Goal: Task Accomplishment & Management: Manage account settings

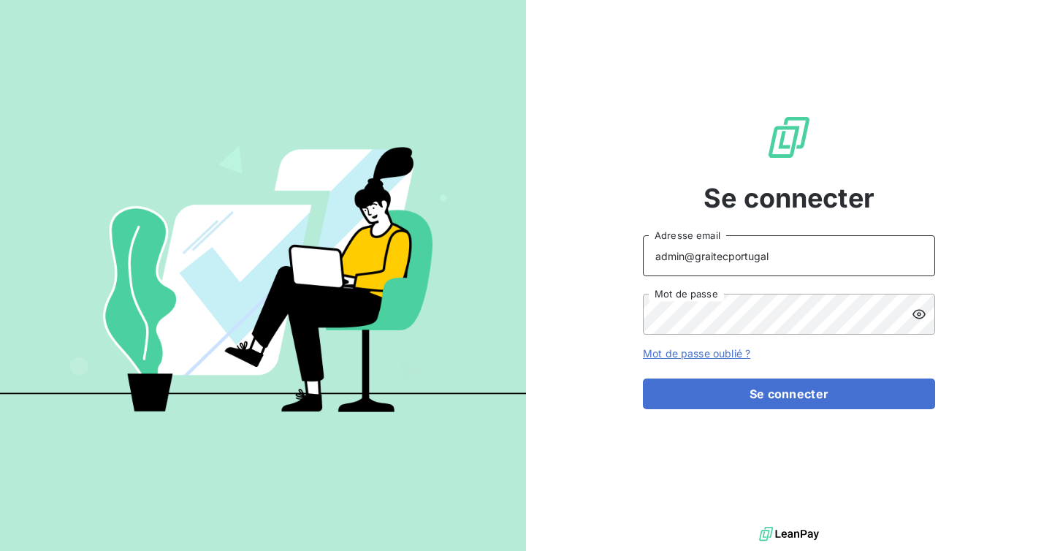
click at [772, 254] on input "admin@graitecportugal" at bounding box center [789, 255] width 292 height 41
type input "admin@bapvenissieux"
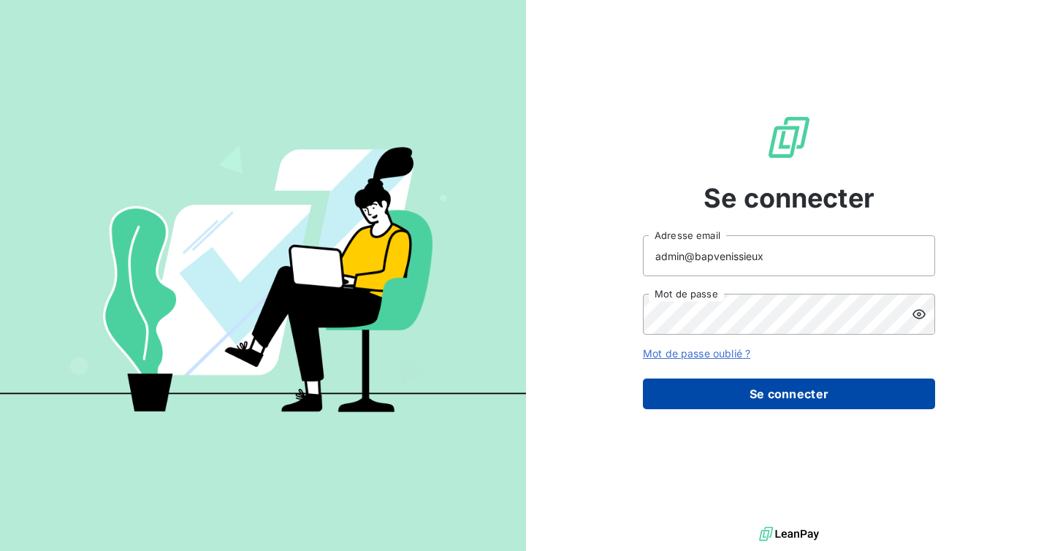
click at [765, 388] on button "Se connecter" at bounding box center [789, 394] width 292 height 31
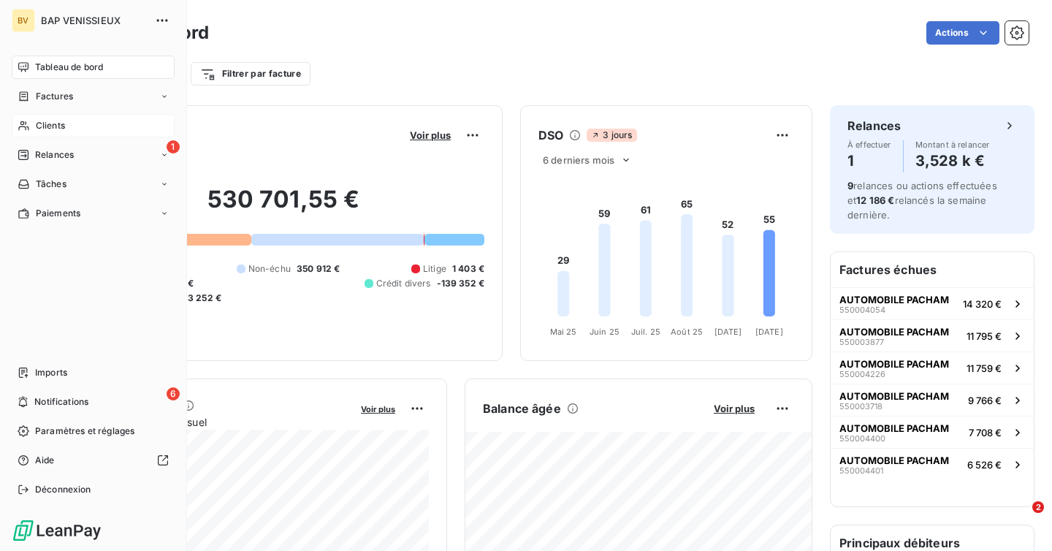
click at [55, 131] on span "Clients" at bounding box center [50, 125] width 29 height 13
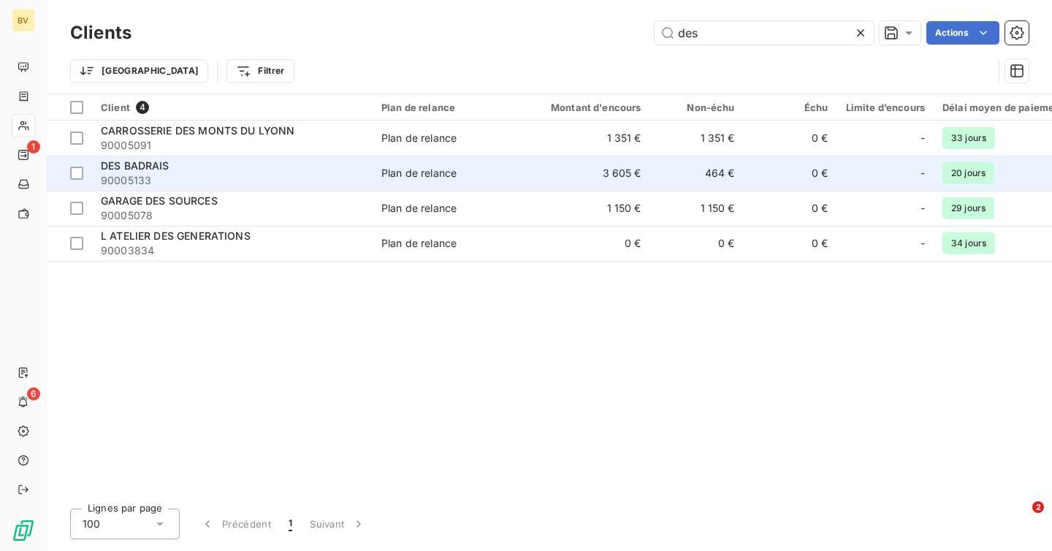
type input "des"
click at [215, 183] on span "90005133" at bounding box center [232, 180] width 263 height 15
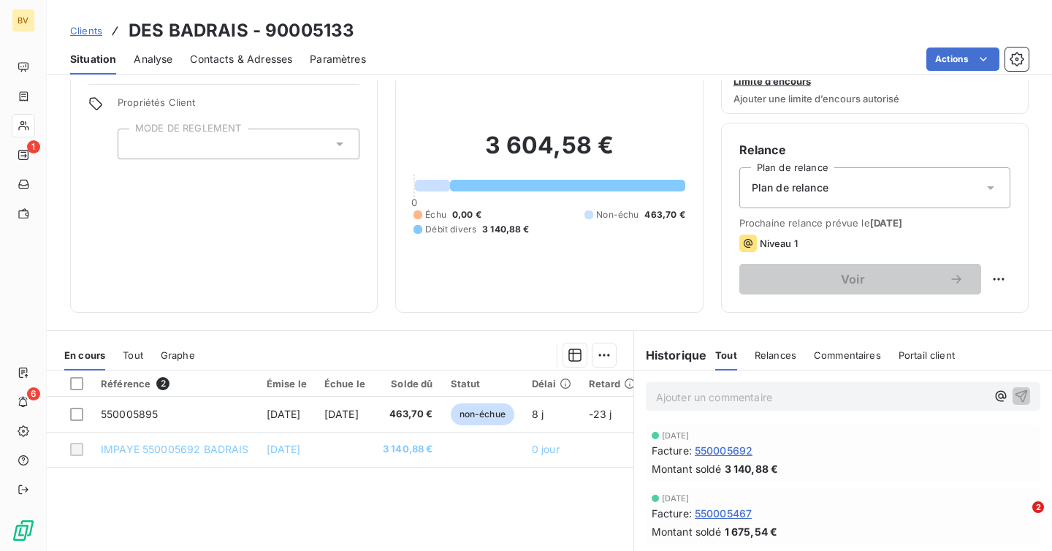
scroll to position [80, 0]
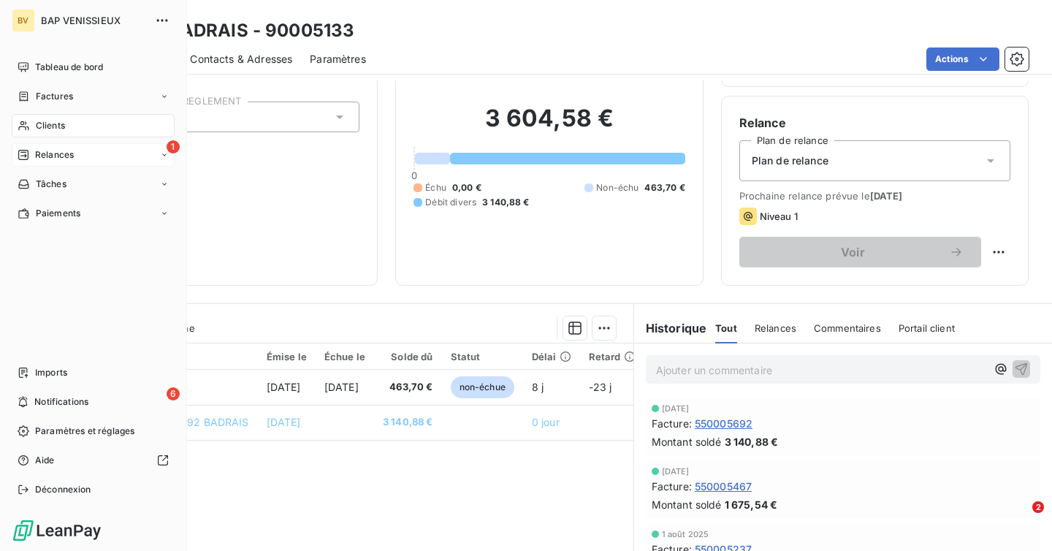
click at [31, 157] on div "Relances" at bounding box center [46, 154] width 56 height 13
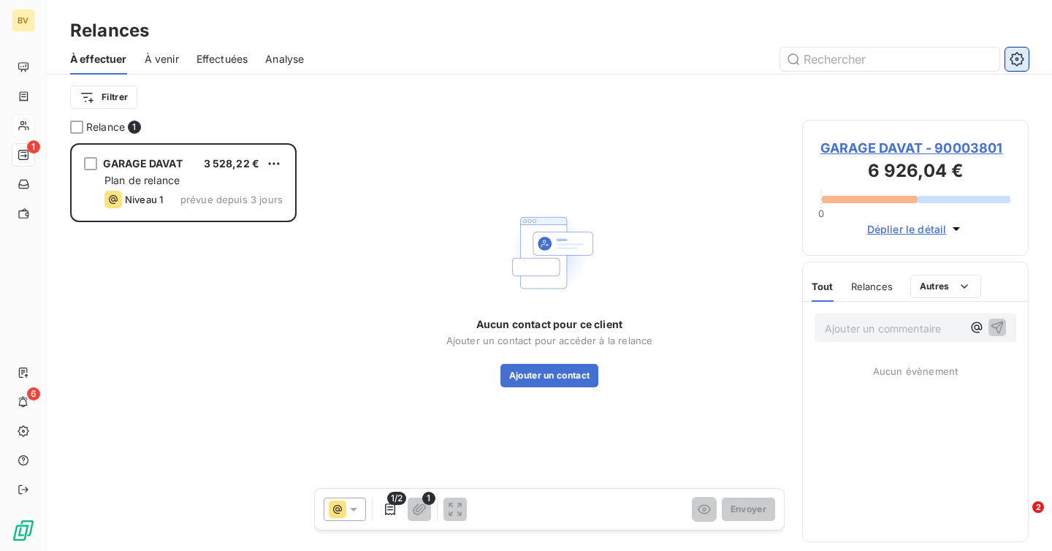
scroll to position [408, 227]
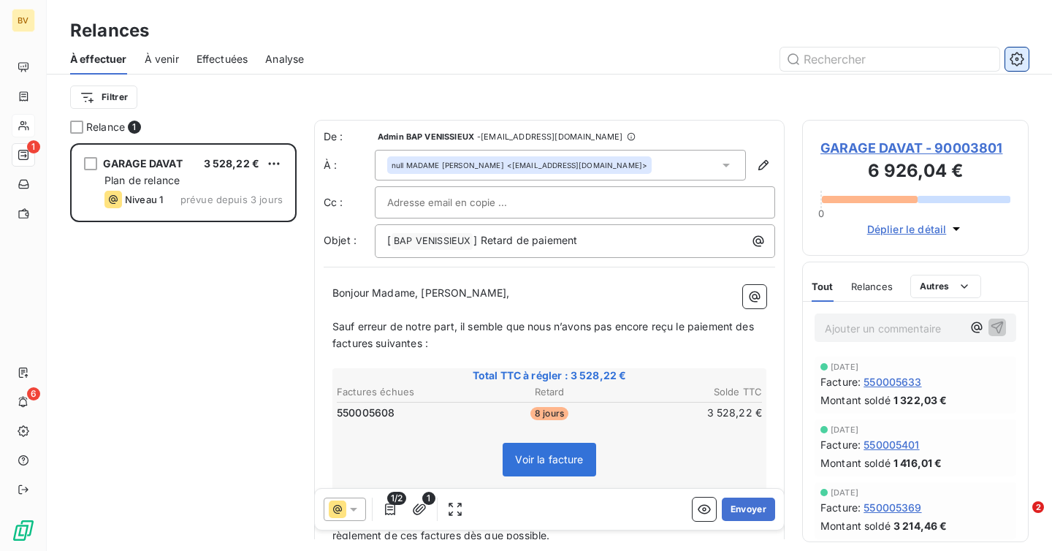
click at [1025, 64] on button "button" at bounding box center [1016, 58] width 23 height 23
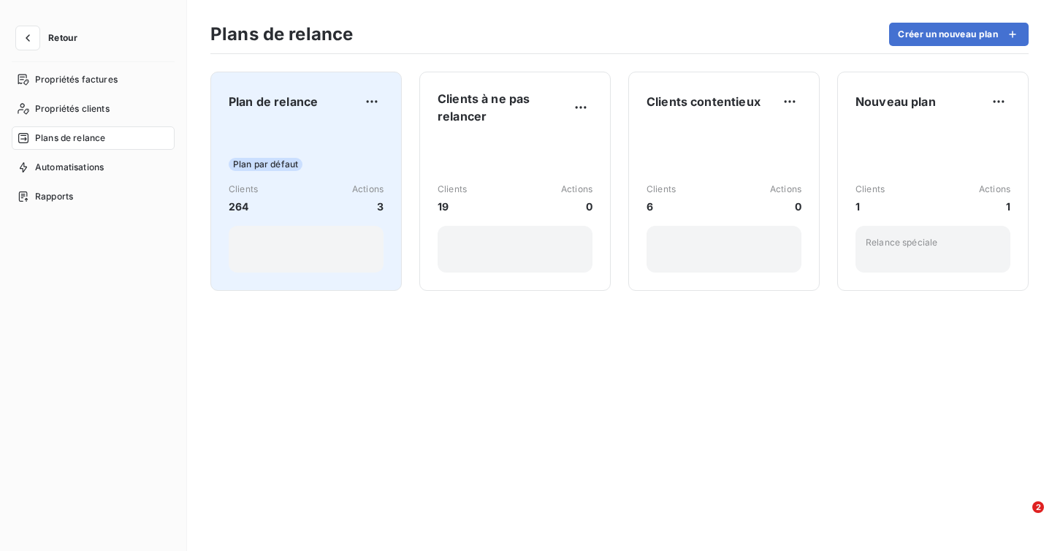
click at [272, 194] on div "Clients 264 Actions 3" at bounding box center [306, 198] width 155 height 31
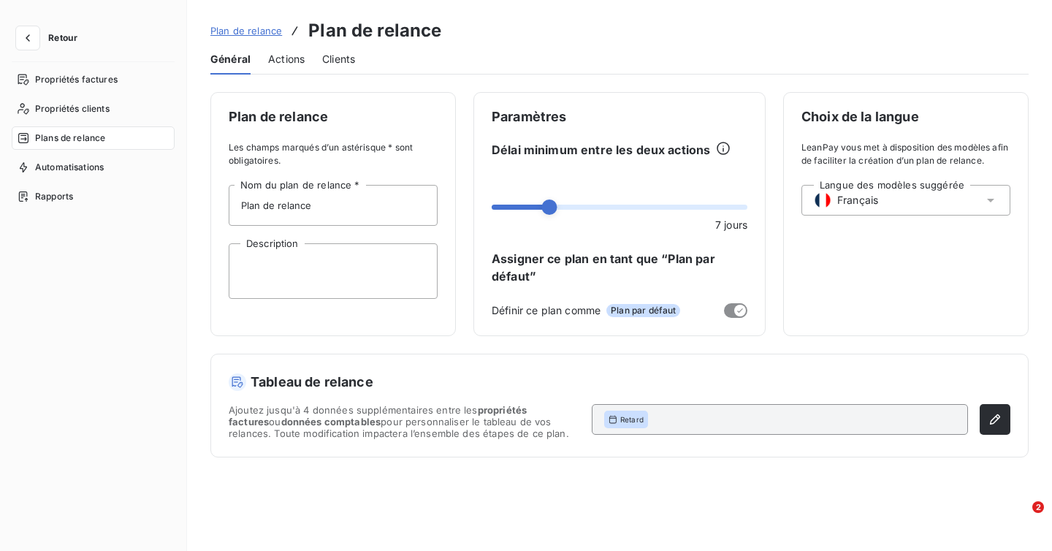
click at [297, 57] on span "Actions" at bounding box center [286, 59] width 37 height 15
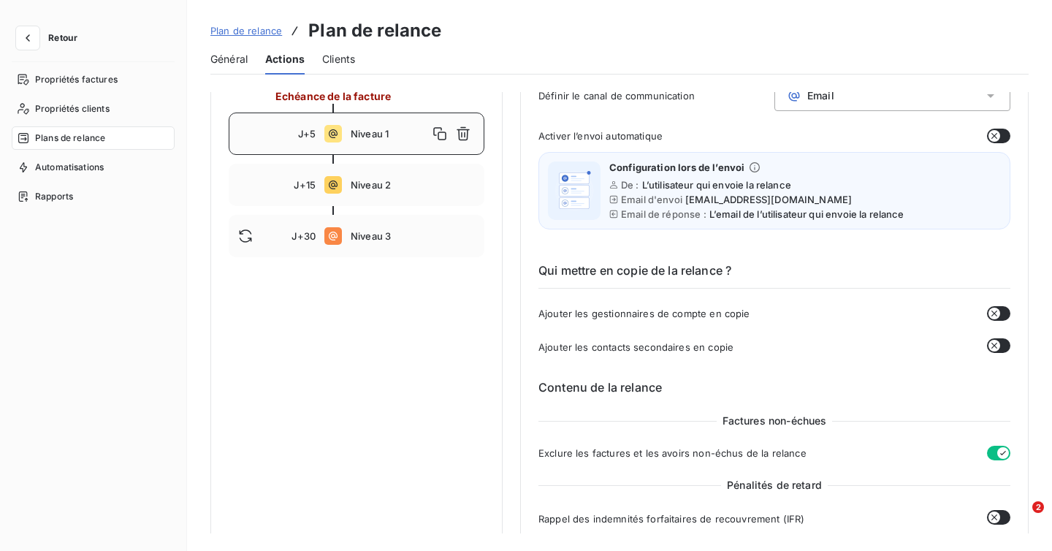
scroll to position [161, 0]
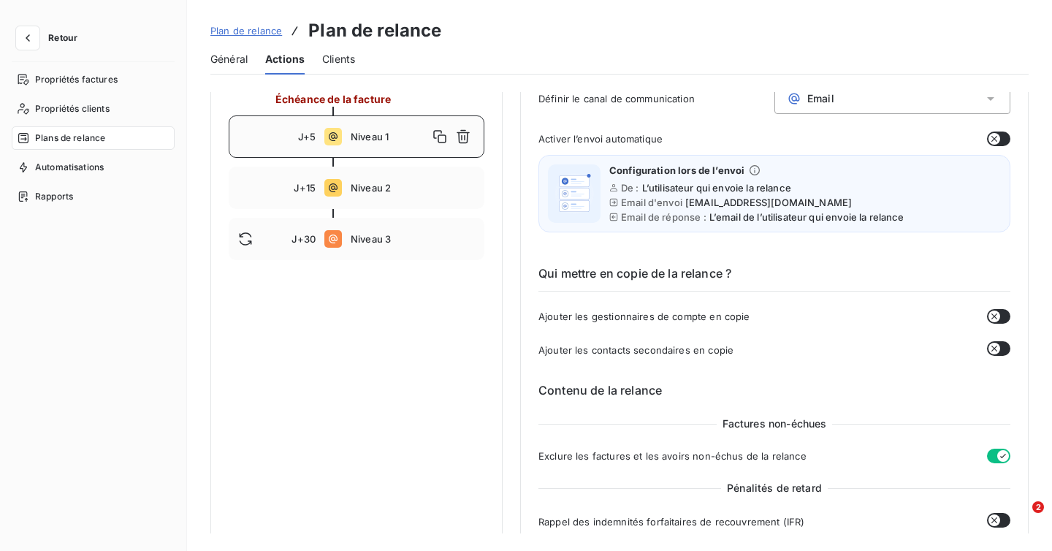
click at [19, 50] on div "Retour" at bounding box center [93, 44] width 163 height 36
click at [31, 46] on button "button" at bounding box center [27, 37] width 23 height 23
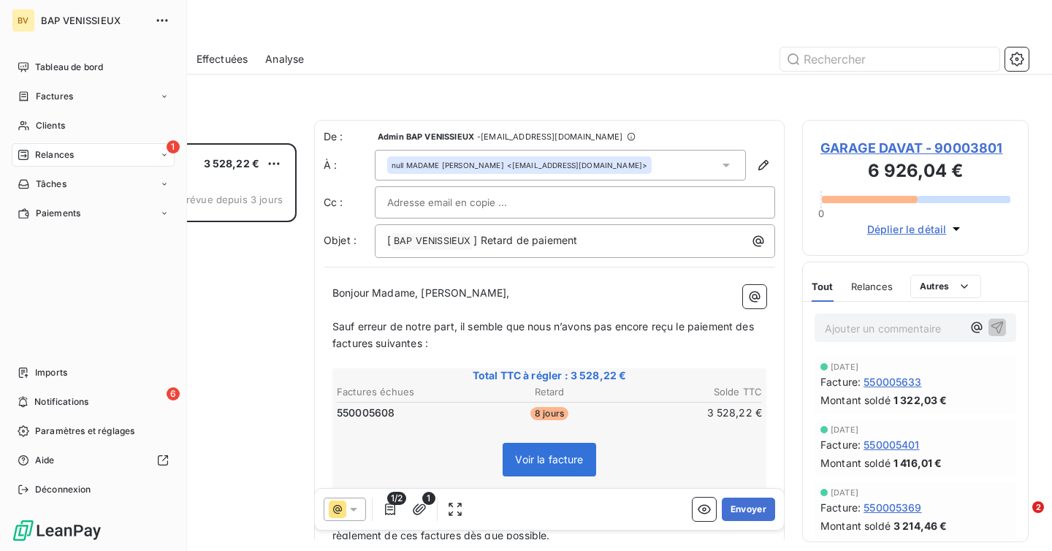
scroll to position [408, 227]
click at [92, 71] on span "Tableau de bord" at bounding box center [69, 67] width 68 height 13
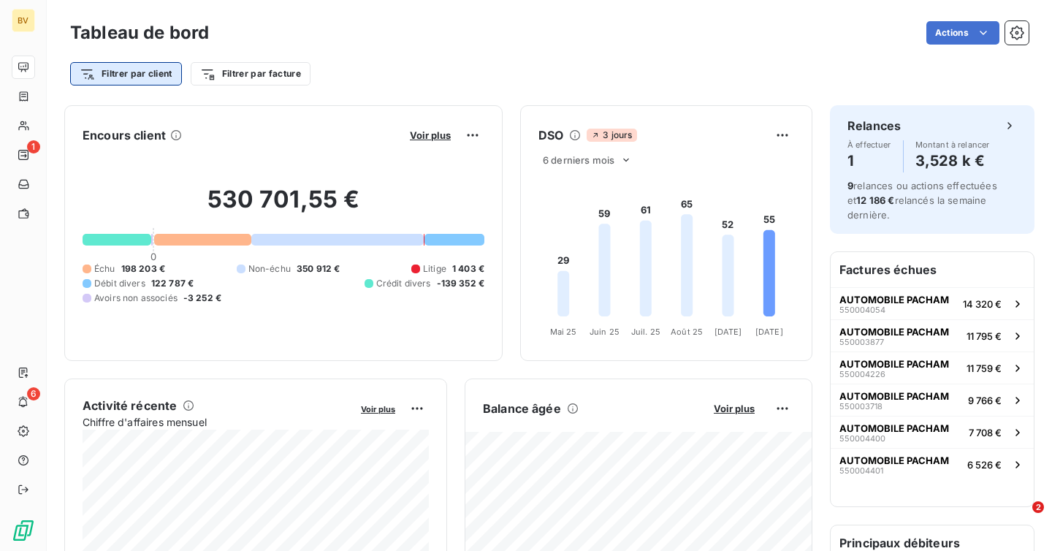
click at [166, 76] on html "BV 1 6 Tableau de bord Actions Filtrer par client Filtrer par facture Encours c…" at bounding box center [526, 275] width 1052 height 551
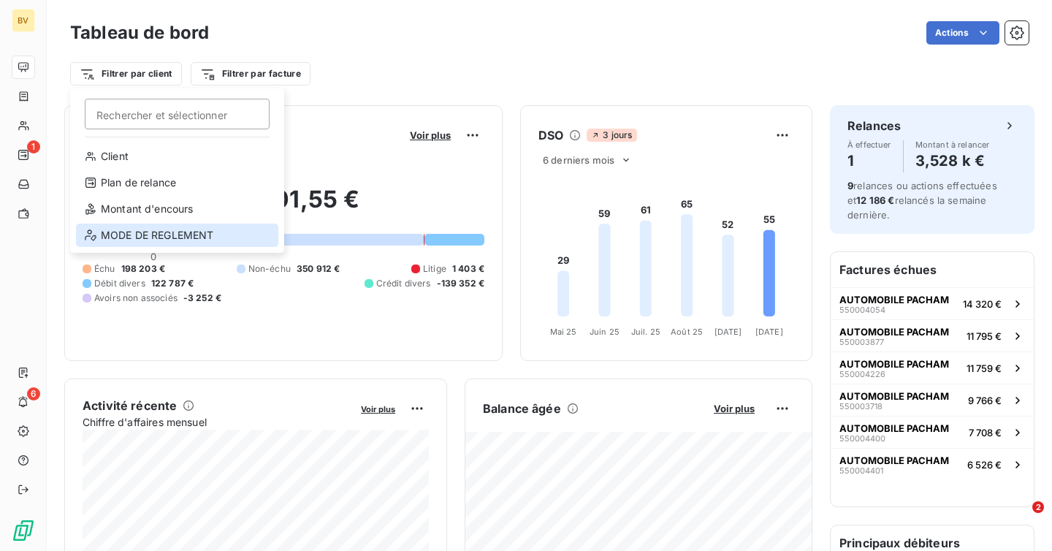
click at [189, 229] on div "MODE DE REGLEMENT" at bounding box center [177, 235] width 202 height 23
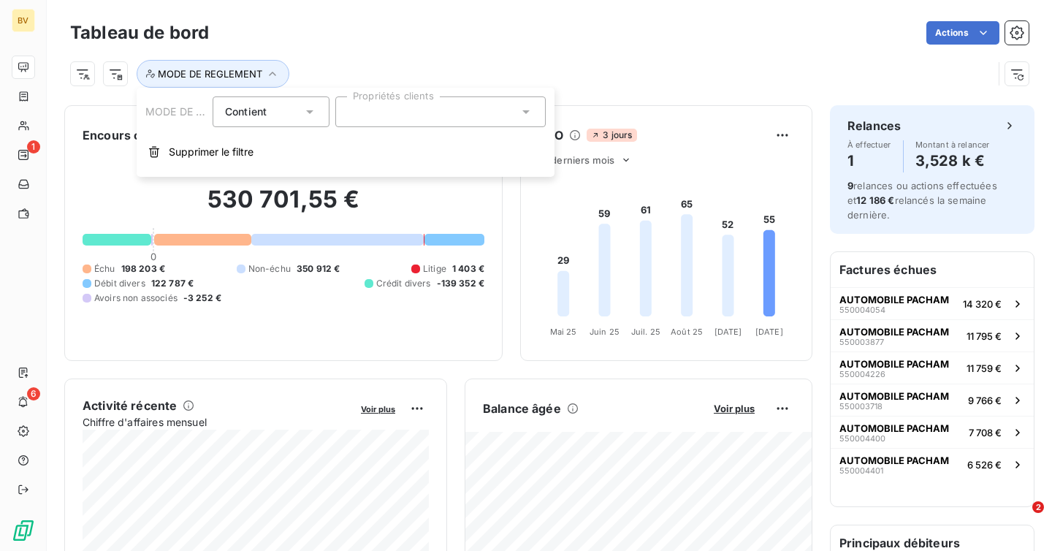
click at [357, 117] on input "text" at bounding box center [354, 111] width 12 height 13
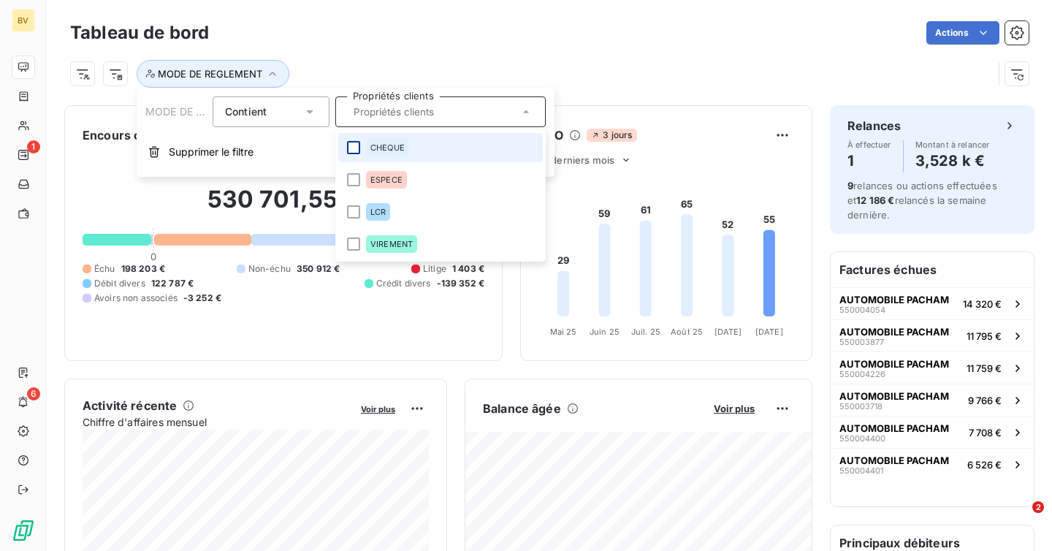
click at [354, 141] on div at bounding box center [353, 147] width 13 height 13
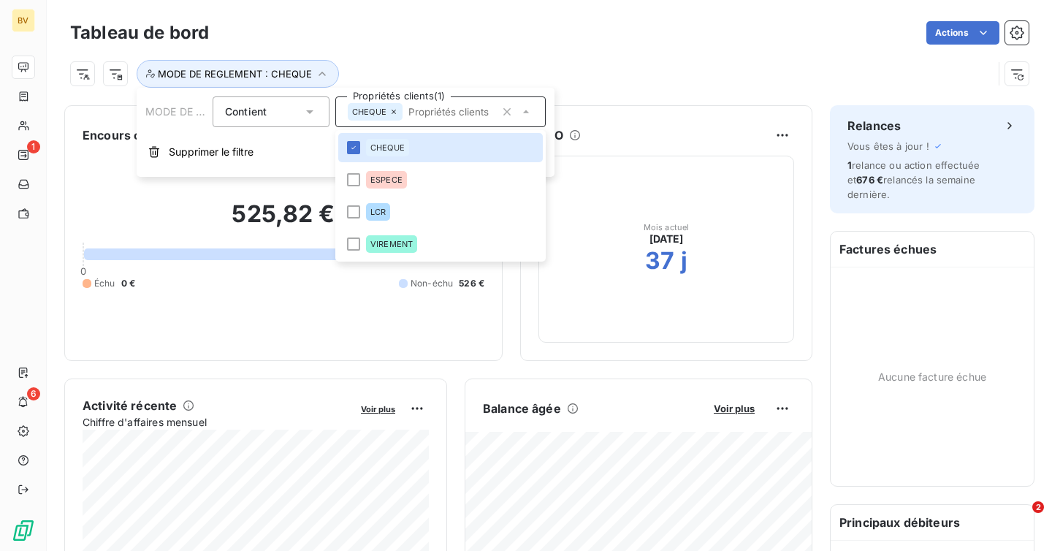
click at [571, 39] on div "Actions" at bounding box center [628, 32] width 802 height 23
